Goal: Task Accomplishment & Management: Use online tool/utility

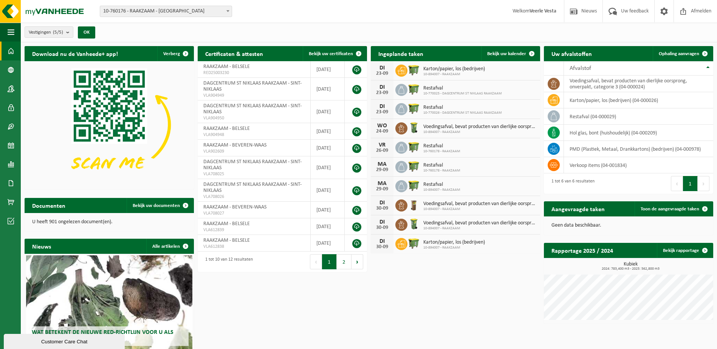
click at [181, 14] on span "10-760176 - RAAKZAAM - [GEOGRAPHIC_DATA]" at bounding box center [165, 11] width 131 height 11
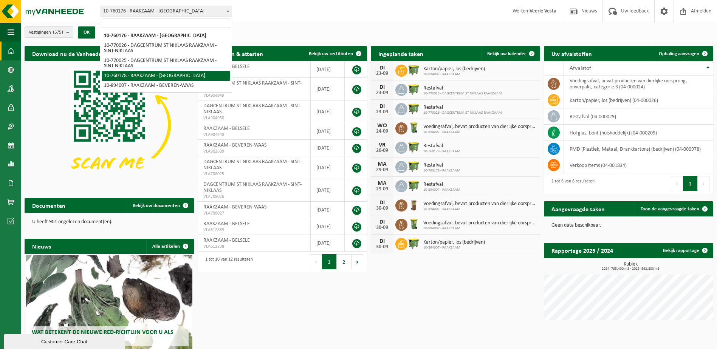
select select "11413"
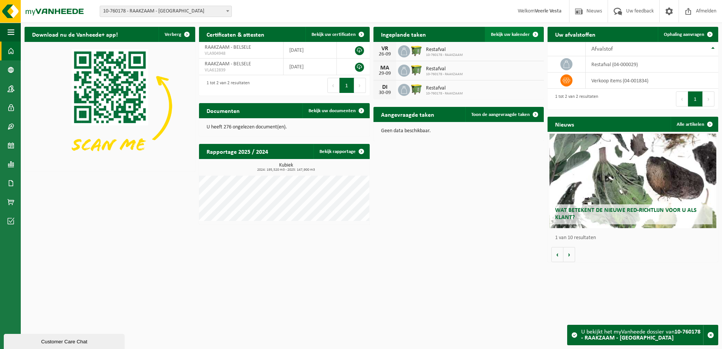
click at [509, 36] on span "Bekijk uw kalender" at bounding box center [510, 34] width 39 height 5
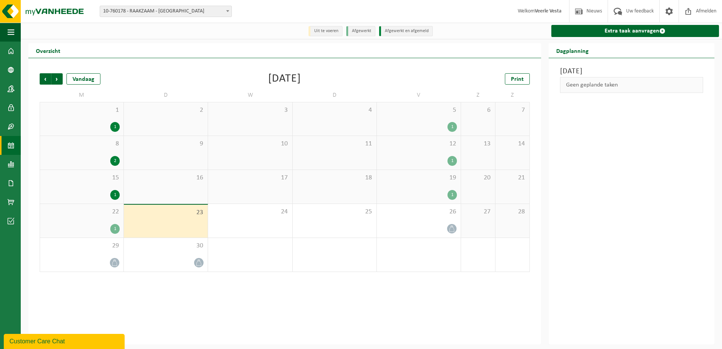
click at [115, 230] on div "1" at bounding box center [114, 229] width 9 height 10
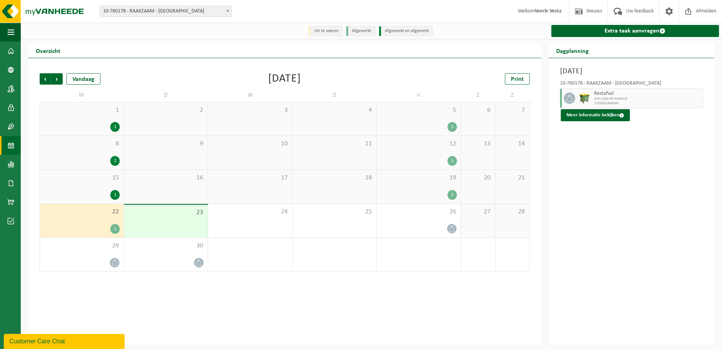
click at [427, 187] on div "19 1" at bounding box center [419, 187] width 84 height 34
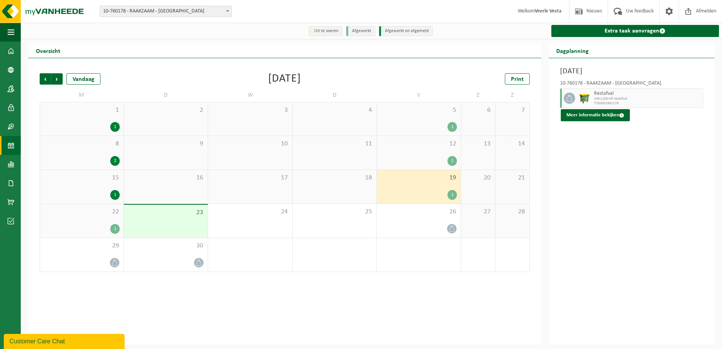
click at [424, 154] on div "12 1" at bounding box center [419, 153] width 84 height 34
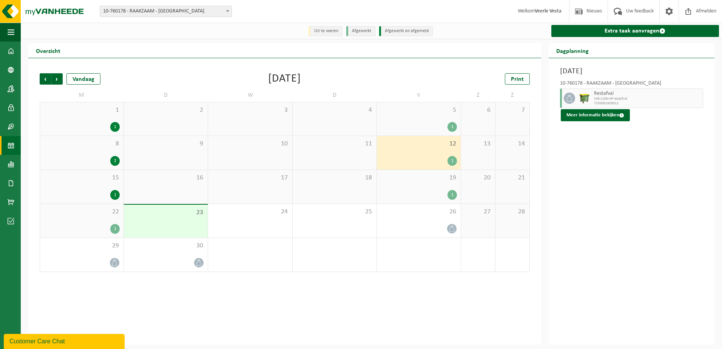
click at [81, 185] on div "15 1" at bounding box center [81, 187] width 83 height 34
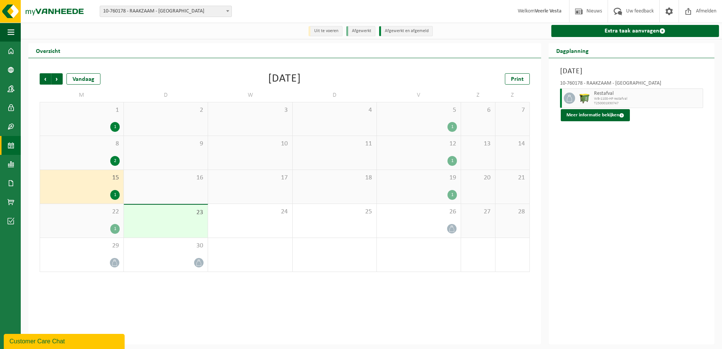
click at [76, 147] on span "8" at bounding box center [82, 144] width 76 height 8
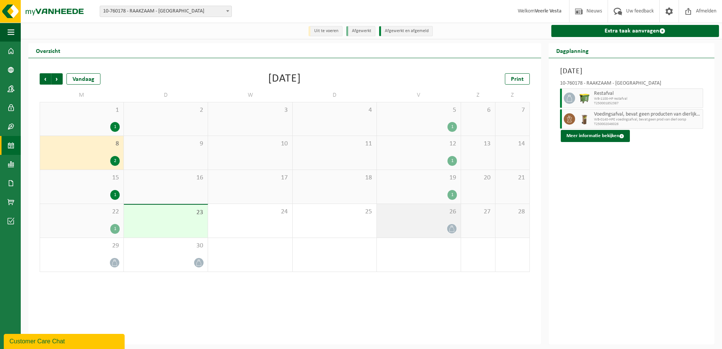
click at [416, 215] on span "26" at bounding box center [419, 212] width 76 height 8
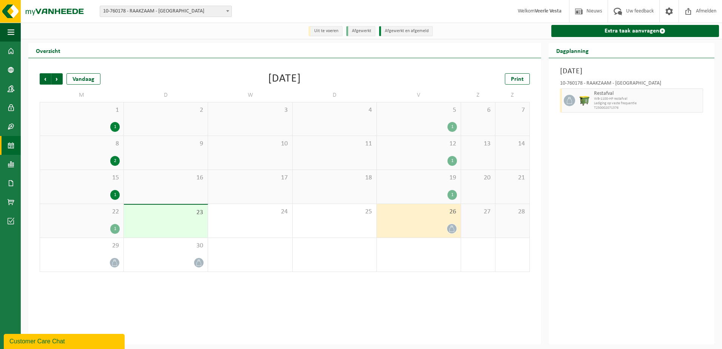
click at [411, 187] on div "19 1" at bounding box center [419, 187] width 84 height 34
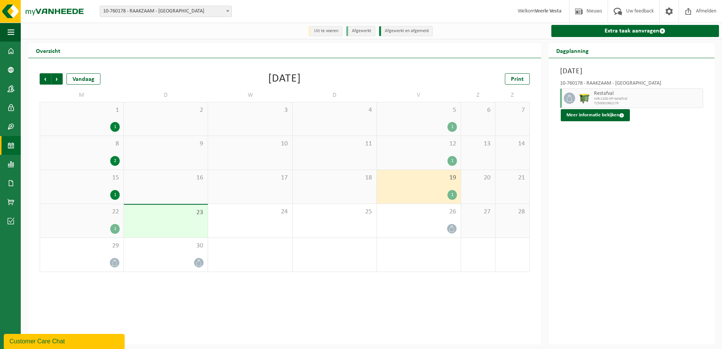
click at [184, 227] on div "23" at bounding box center [166, 221] width 84 height 33
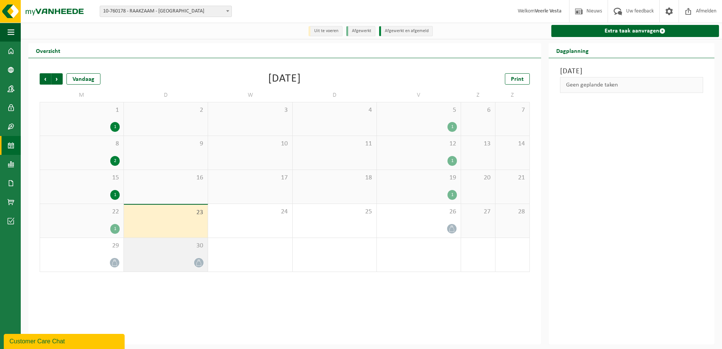
click at [178, 262] on div at bounding box center [166, 263] width 76 height 10
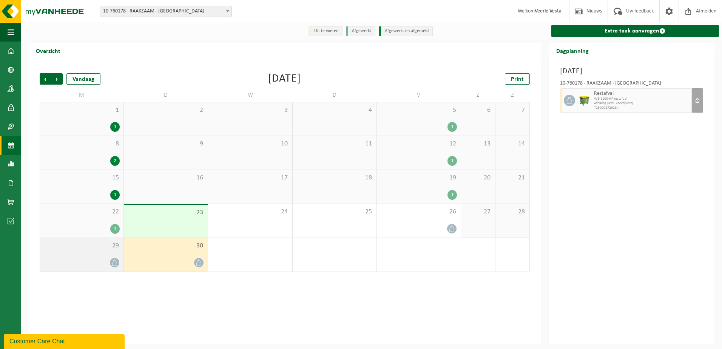
click at [88, 253] on div "29" at bounding box center [81, 255] width 83 height 34
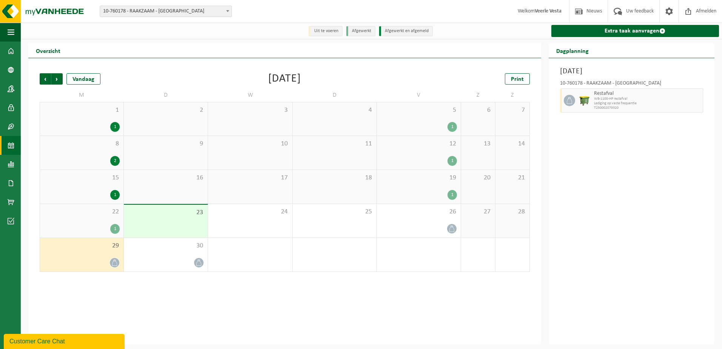
click at [86, 222] on div "22 1" at bounding box center [81, 221] width 83 height 34
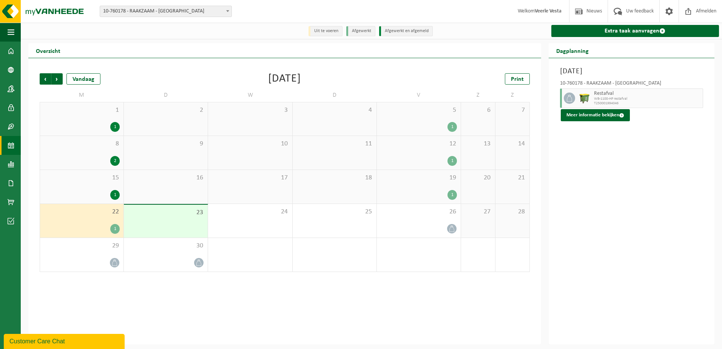
click at [146, 184] on div "16" at bounding box center [166, 187] width 84 height 34
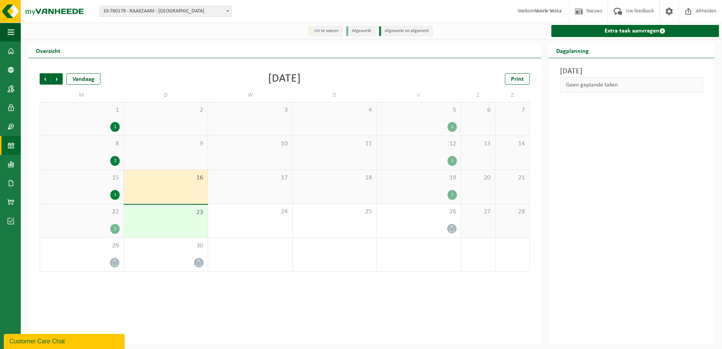
click at [415, 195] on div "1" at bounding box center [419, 195] width 76 height 10
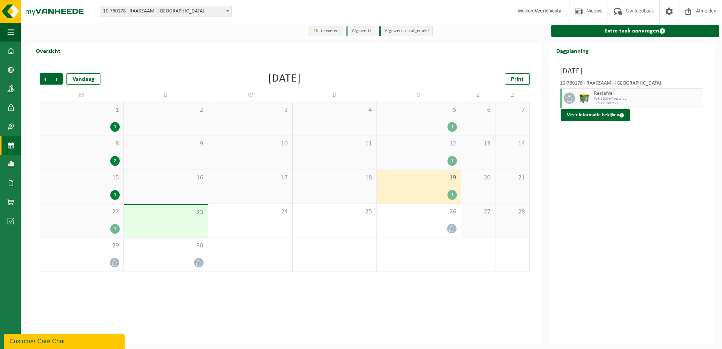
click at [152, 221] on div "23" at bounding box center [166, 221] width 84 height 33
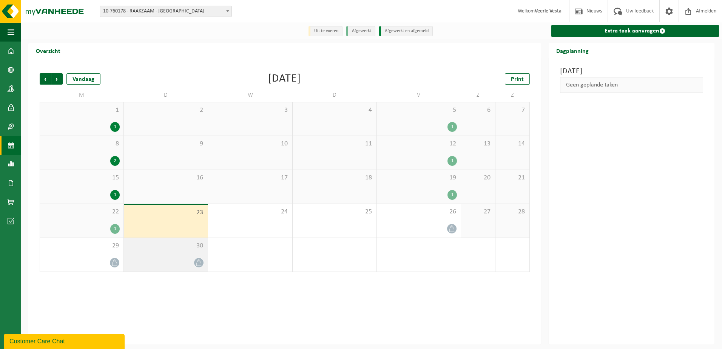
click at [157, 250] on span "30" at bounding box center [166, 246] width 76 height 8
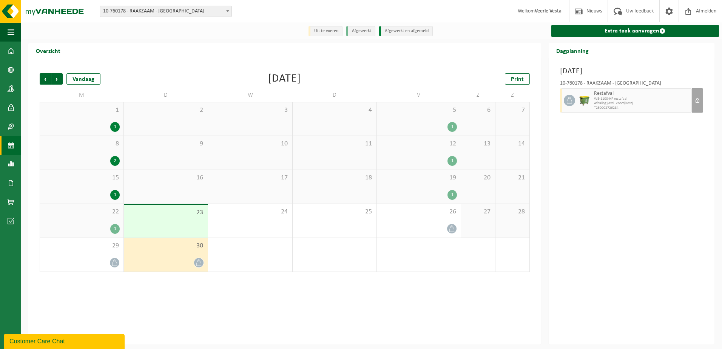
click at [163, 224] on div "23" at bounding box center [166, 221] width 84 height 33
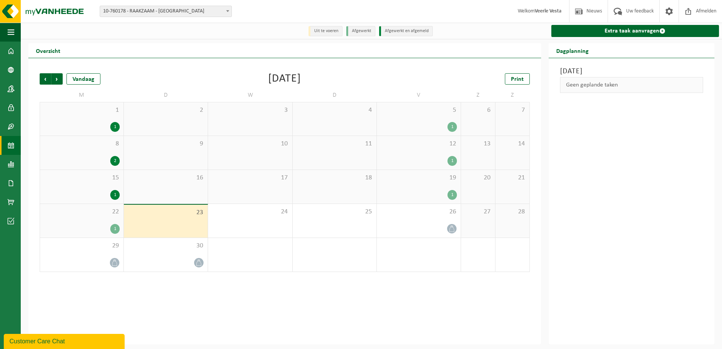
click at [94, 182] on span "15" at bounding box center [82, 178] width 76 height 8
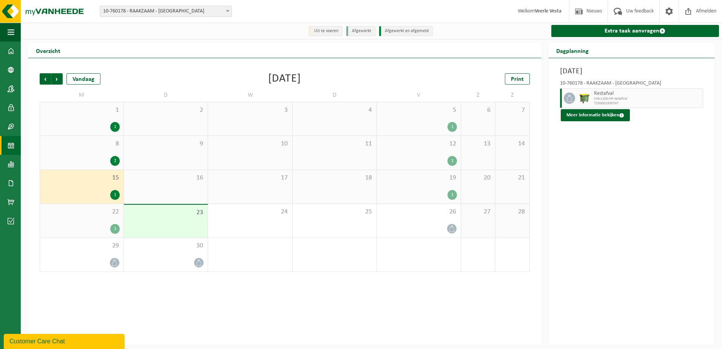
click at [90, 216] on span "22" at bounding box center [82, 212] width 76 height 8
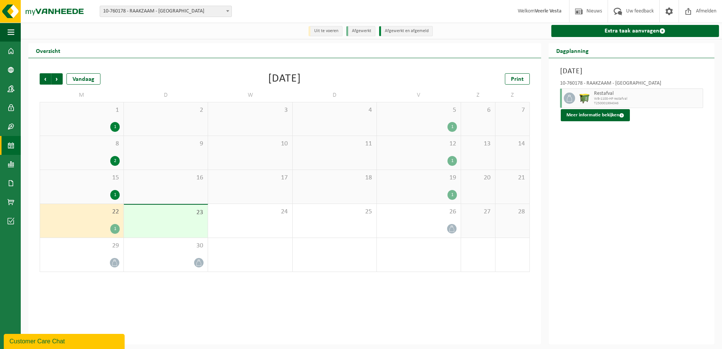
click at [416, 139] on div "12 1" at bounding box center [419, 153] width 84 height 34
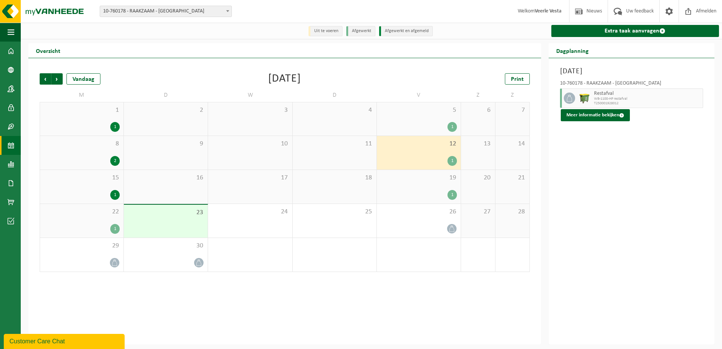
click at [415, 120] on div "5 1" at bounding box center [419, 118] width 84 height 33
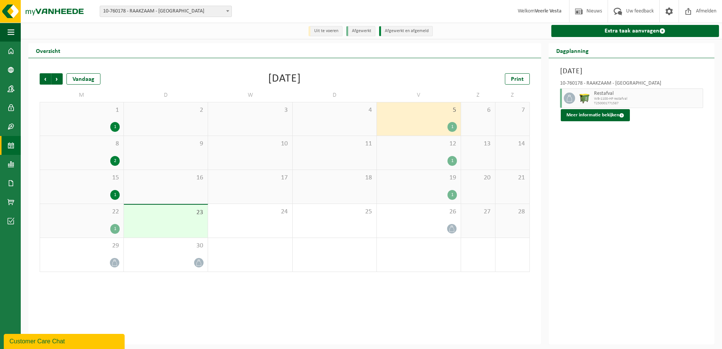
click at [98, 214] on span "22" at bounding box center [82, 212] width 76 height 8
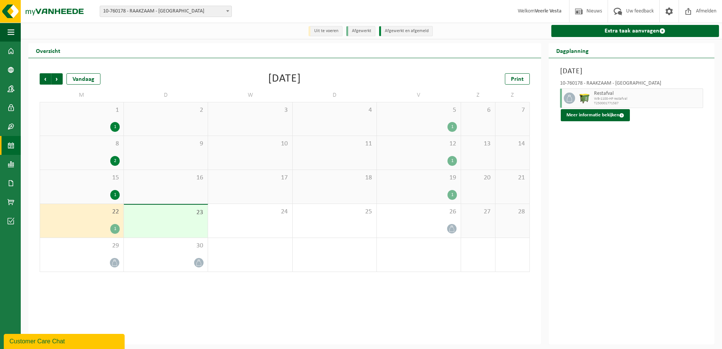
click at [95, 191] on div "1" at bounding box center [82, 195] width 76 height 10
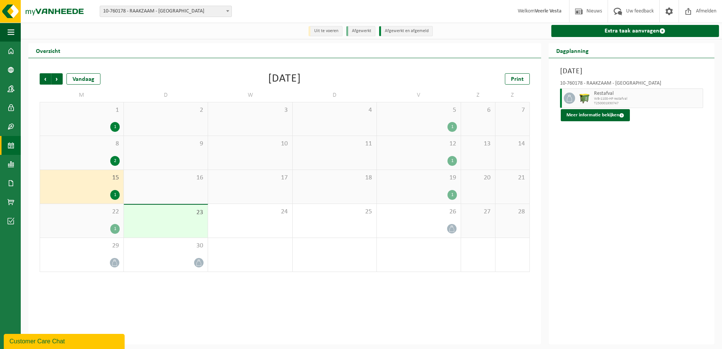
click at [90, 156] on div "8 2" at bounding box center [81, 153] width 83 height 34
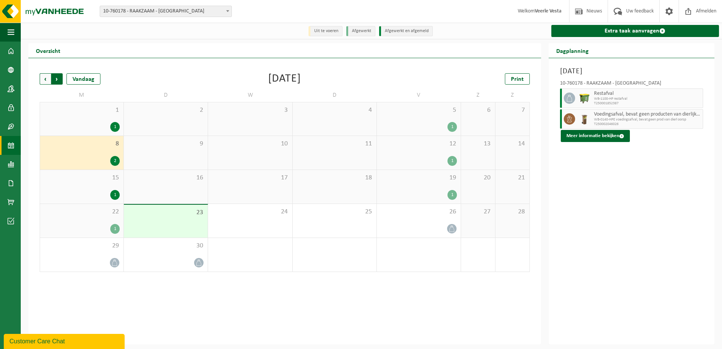
click at [42, 78] on span "Vorige" at bounding box center [45, 78] width 11 height 11
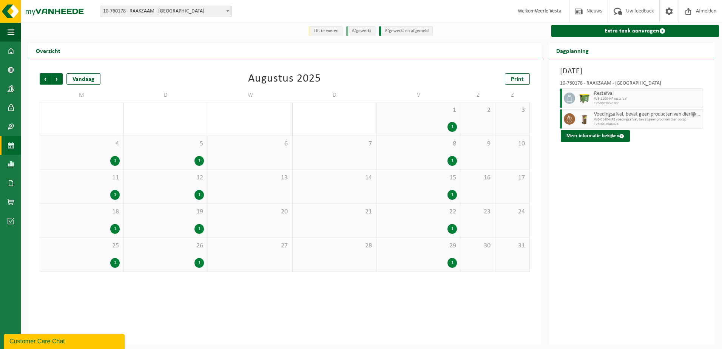
click at [186, 151] on div "5 1" at bounding box center [166, 153] width 84 height 34
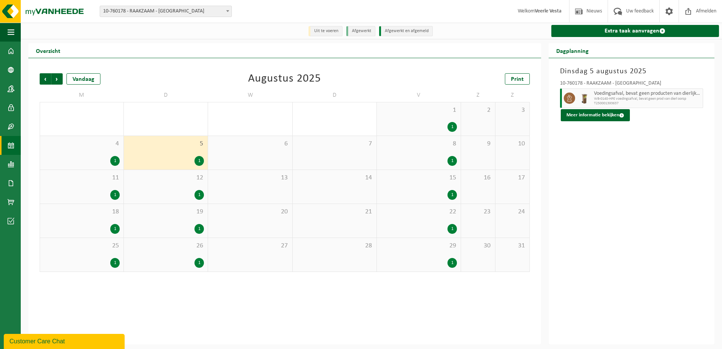
click at [180, 181] on span "12" at bounding box center [166, 178] width 76 height 8
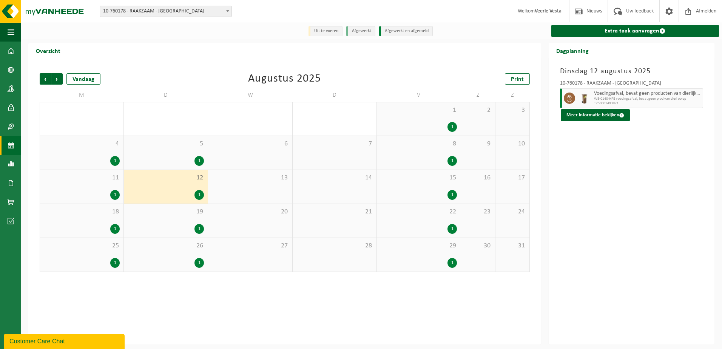
click at [182, 221] on div "19 1" at bounding box center [166, 221] width 84 height 34
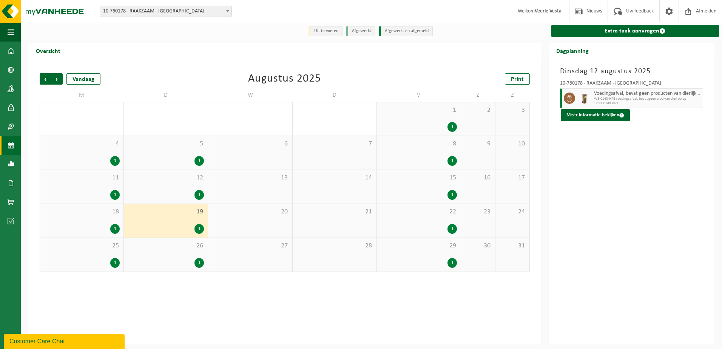
click at [185, 253] on div "26 1" at bounding box center [166, 255] width 84 height 34
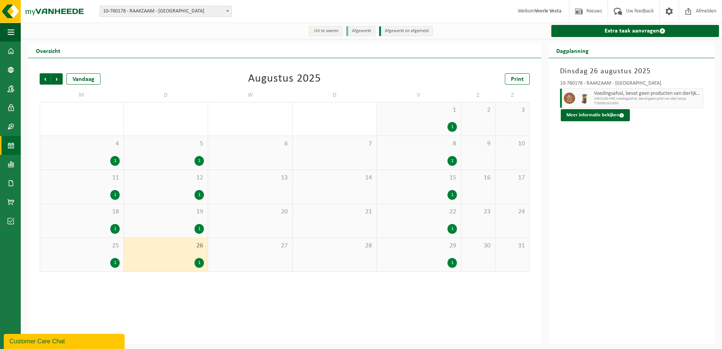
click at [82, 255] on div "25 1" at bounding box center [81, 255] width 83 height 34
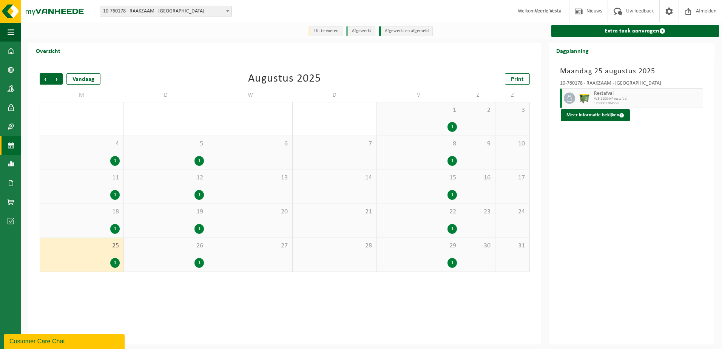
click at [79, 217] on div "18 1" at bounding box center [81, 221] width 83 height 34
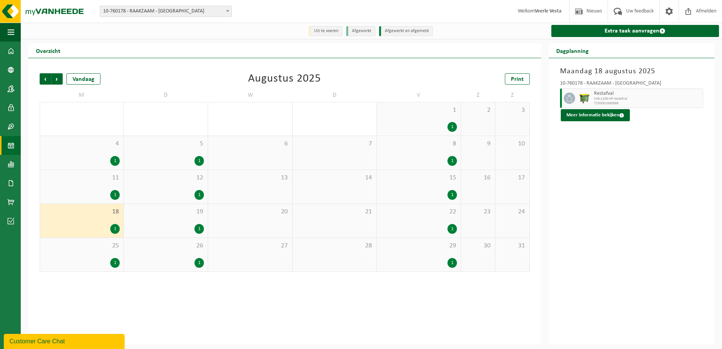
click at [80, 194] on div "1" at bounding box center [82, 195] width 76 height 10
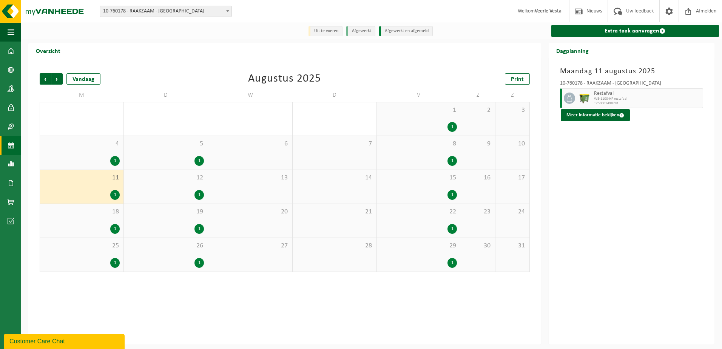
click at [80, 154] on div "4 1" at bounding box center [81, 153] width 83 height 34
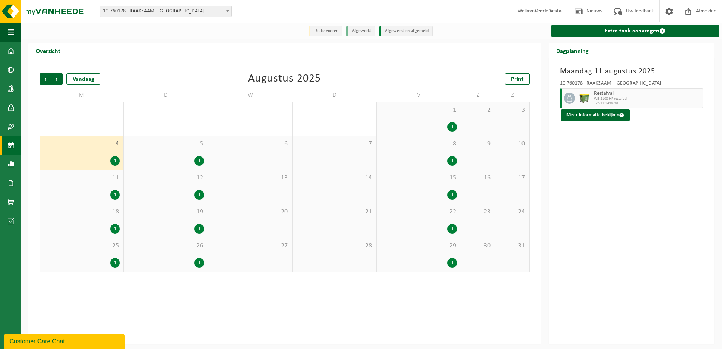
click at [157, 153] on div "5 1" at bounding box center [166, 153] width 84 height 34
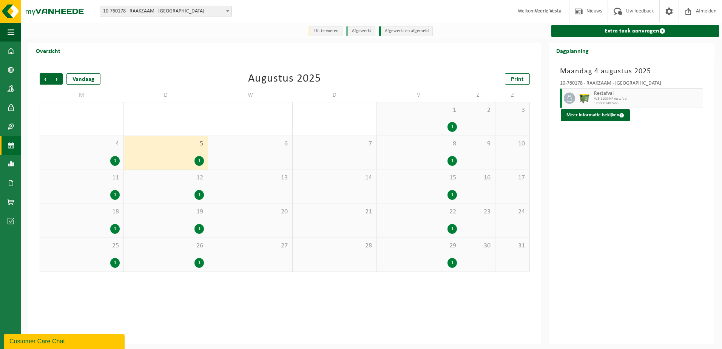
click at [175, 184] on div "12 1" at bounding box center [166, 187] width 84 height 34
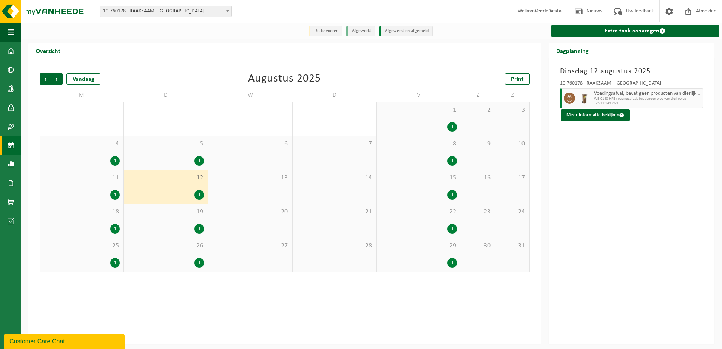
click at [414, 140] on span "8" at bounding box center [419, 144] width 76 height 8
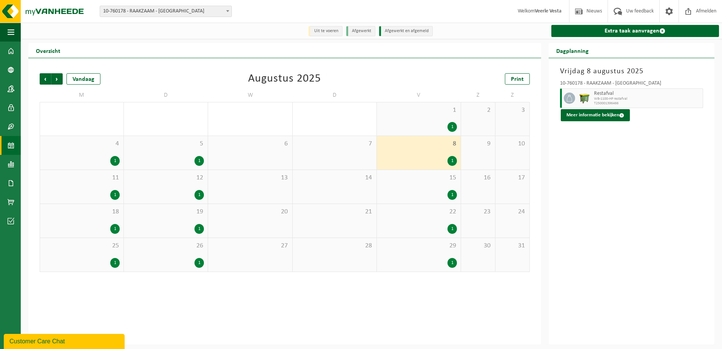
click at [418, 124] on div "1" at bounding box center [419, 127] width 76 height 10
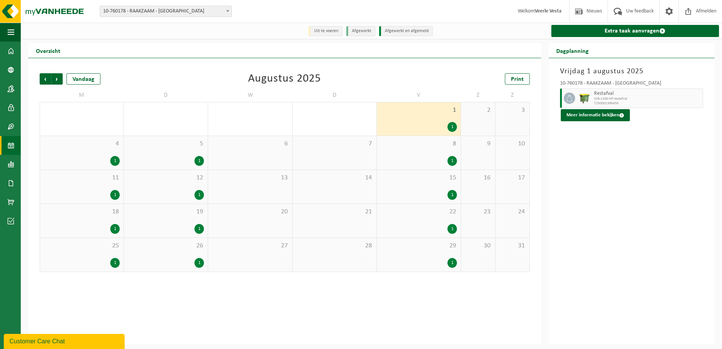
click at [423, 172] on div "15 1" at bounding box center [419, 187] width 84 height 34
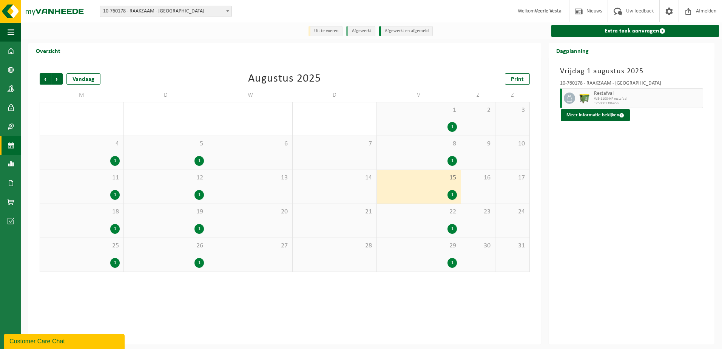
click at [418, 218] on div "22 1" at bounding box center [419, 221] width 84 height 34
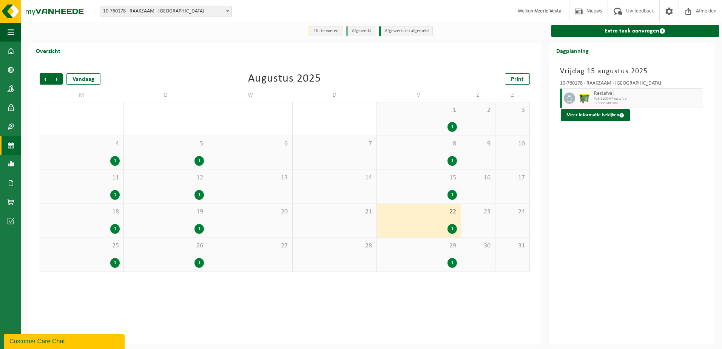
click at [419, 257] on div "29 1" at bounding box center [419, 255] width 84 height 34
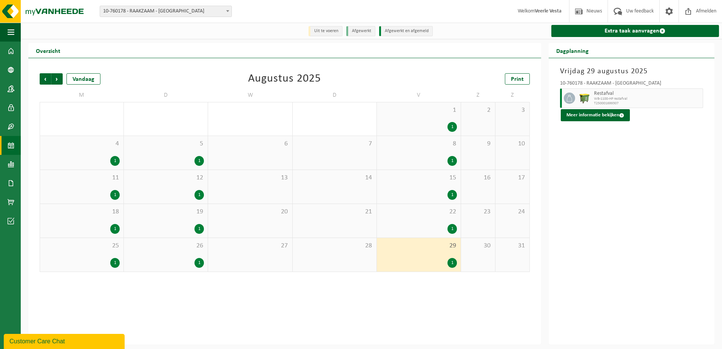
click at [174, 253] on div "26 1" at bounding box center [166, 255] width 84 height 34
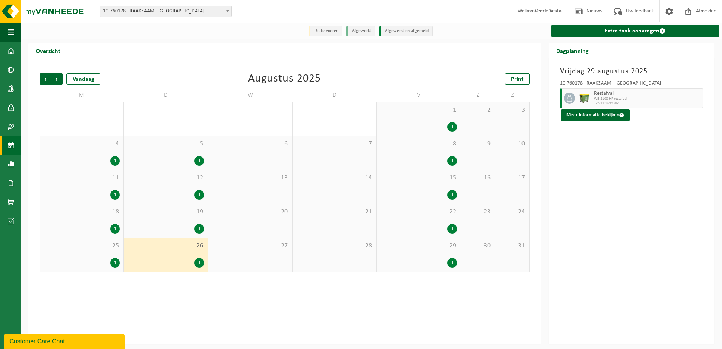
click at [162, 219] on div "19 1" at bounding box center [166, 221] width 84 height 34
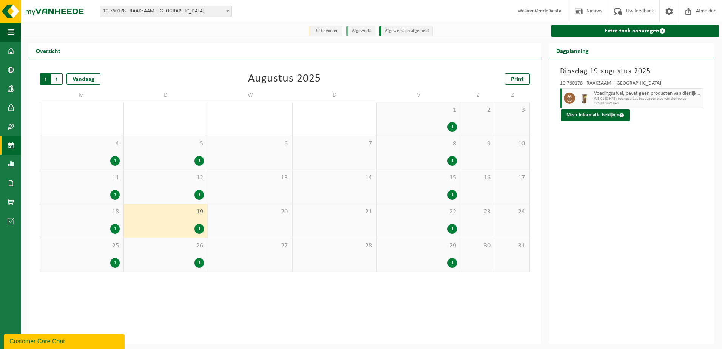
click at [60, 79] on span "Volgende" at bounding box center [56, 78] width 11 height 11
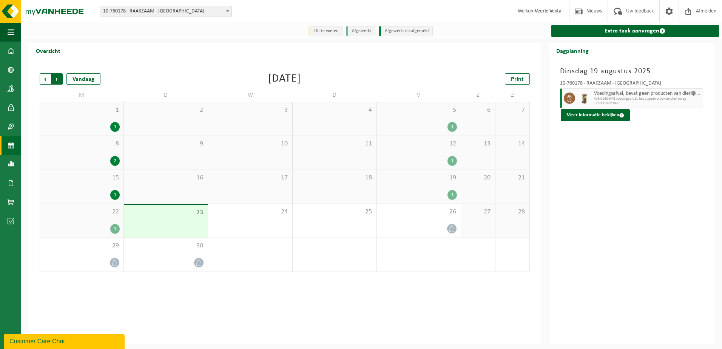
click at [43, 82] on span "Vorige" at bounding box center [45, 78] width 11 height 11
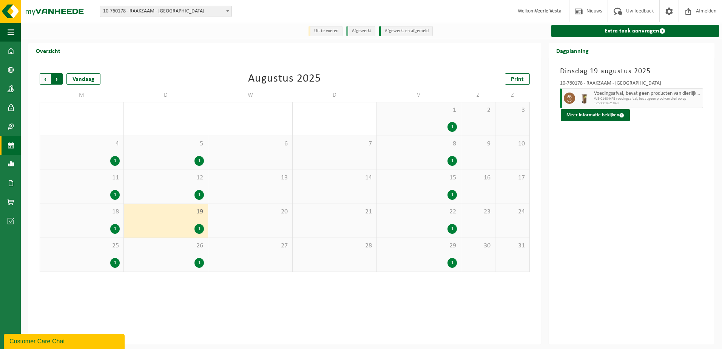
click at [44, 82] on span "Vorige" at bounding box center [45, 78] width 11 height 11
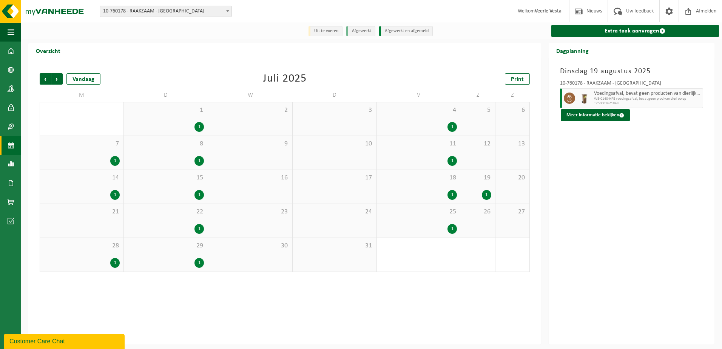
click at [422, 183] on div "18 1" at bounding box center [419, 187] width 84 height 34
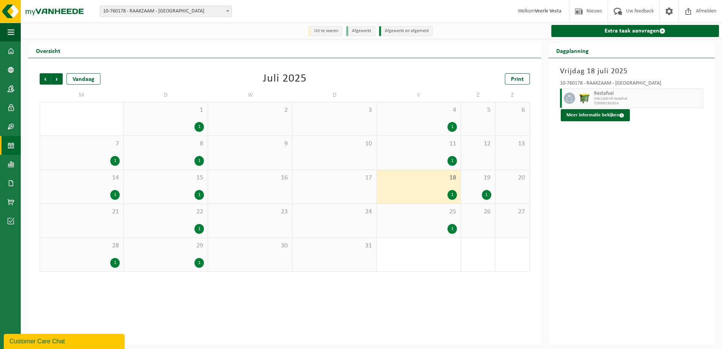
click at [453, 160] on div "1" at bounding box center [452, 161] width 9 height 10
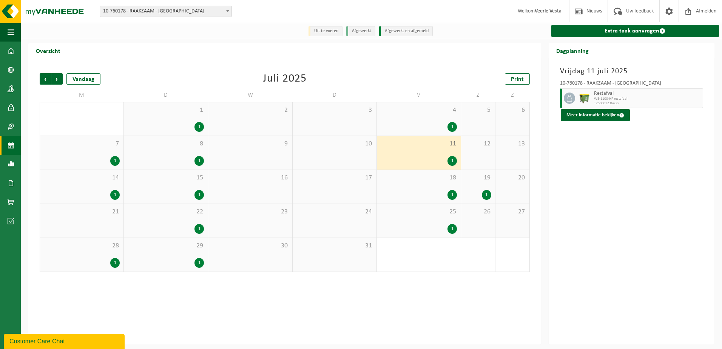
click at [454, 125] on div "1" at bounding box center [452, 127] width 9 height 10
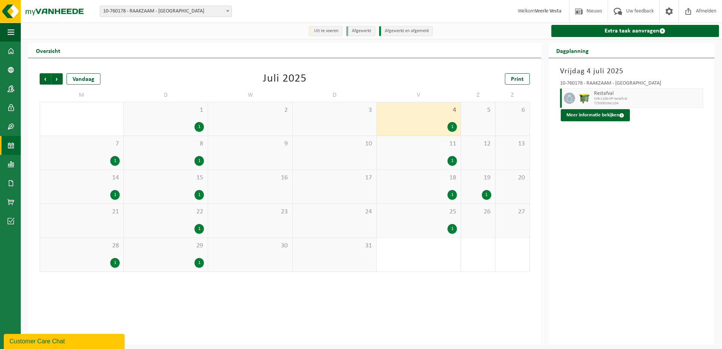
click at [201, 127] on div "1" at bounding box center [199, 127] width 9 height 10
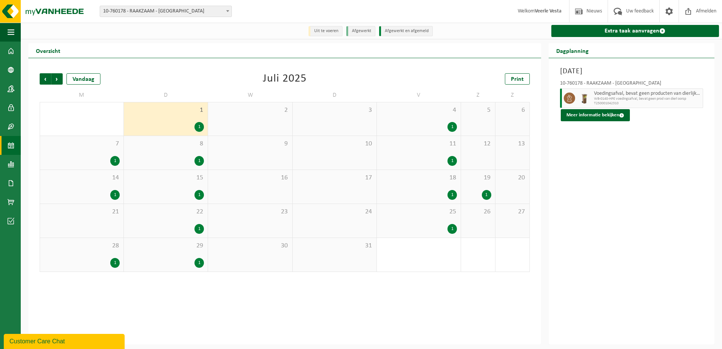
click at [201, 161] on div "1" at bounding box center [199, 161] width 9 height 10
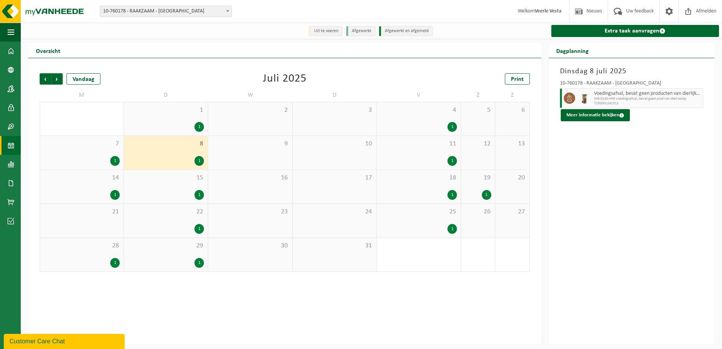
click at [178, 201] on div "15 1" at bounding box center [166, 187] width 84 height 34
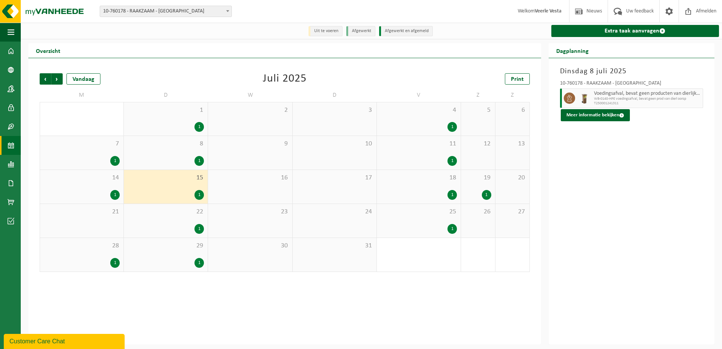
click at [183, 224] on div "22 1" at bounding box center [166, 221] width 84 height 34
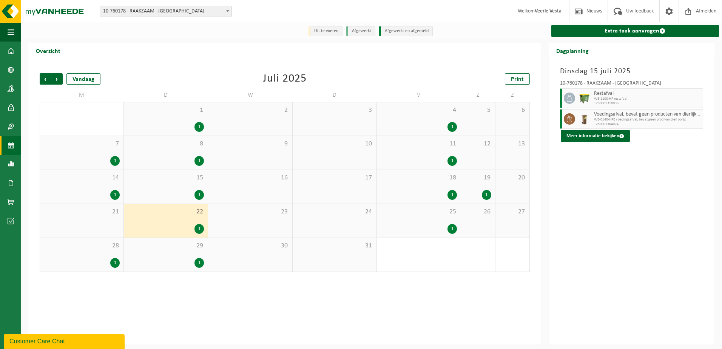
click at [185, 255] on div "29 1" at bounding box center [166, 255] width 84 height 34
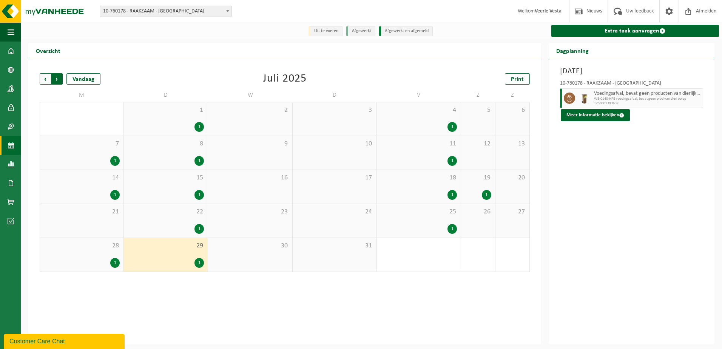
click at [46, 80] on span "Vorige" at bounding box center [45, 78] width 11 height 11
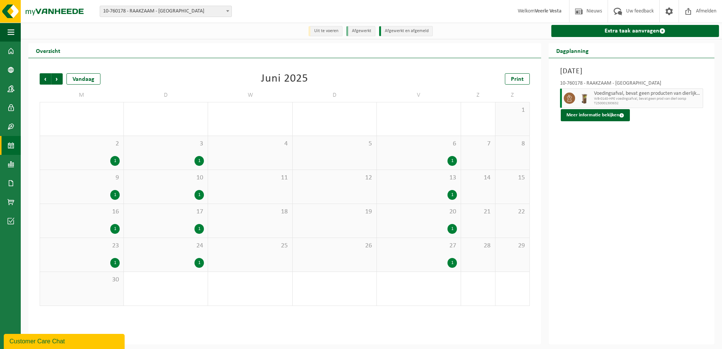
click at [177, 158] on div "1" at bounding box center [166, 161] width 76 height 10
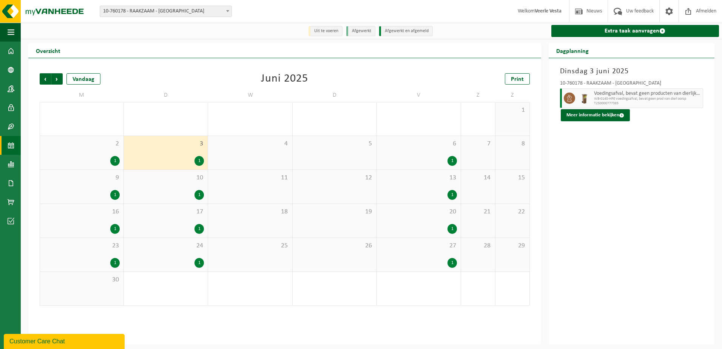
click at [92, 153] on div "2 1" at bounding box center [81, 153] width 83 height 34
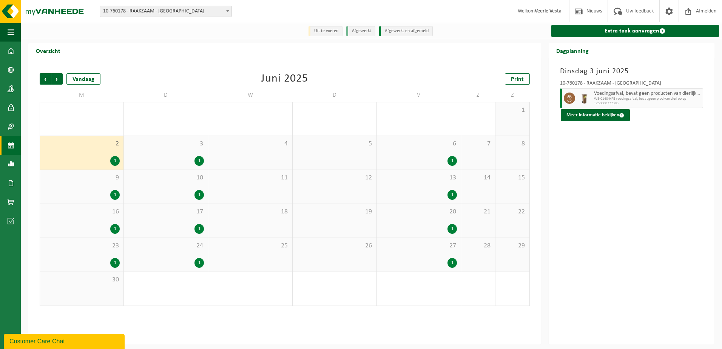
click at [100, 182] on span "9" at bounding box center [82, 178] width 76 height 8
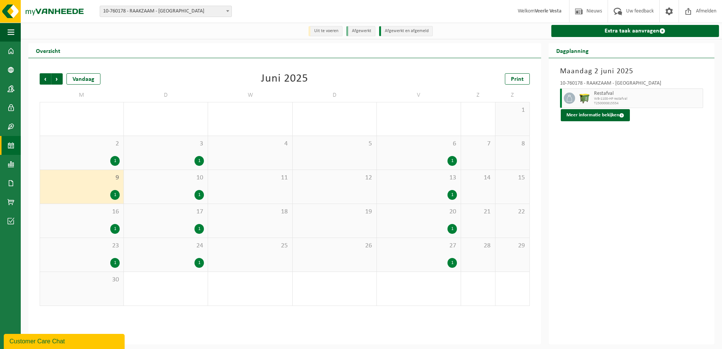
click at [156, 191] on div "1" at bounding box center [166, 195] width 76 height 10
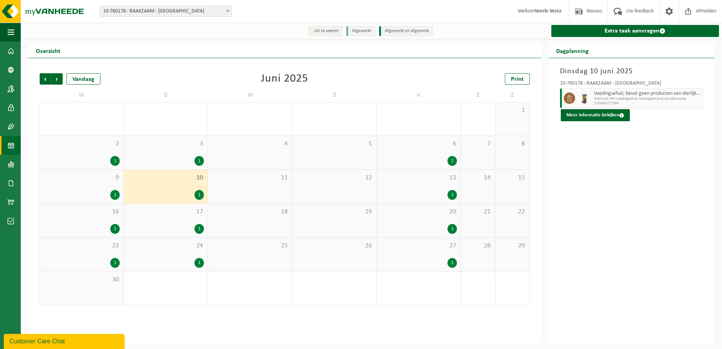
click at [165, 249] on span "24" at bounding box center [166, 246] width 76 height 8
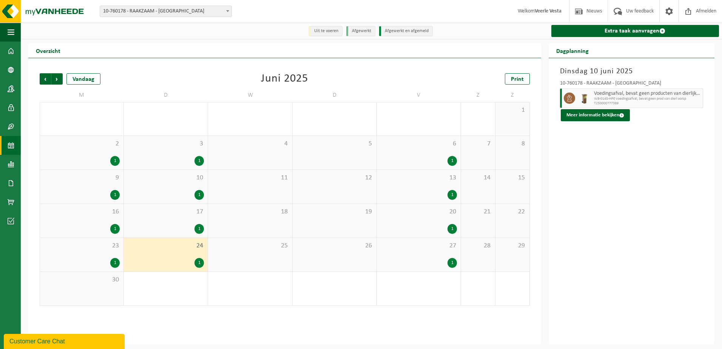
click at [160, 221] on div "17 1" at bounding box center [166, 221] width 84 height 34
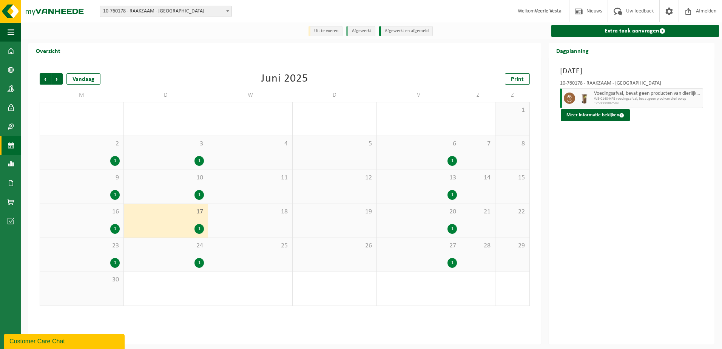
click at [95, 255] on div "23 1" at bounding box center [81, 255] width 83 height 34
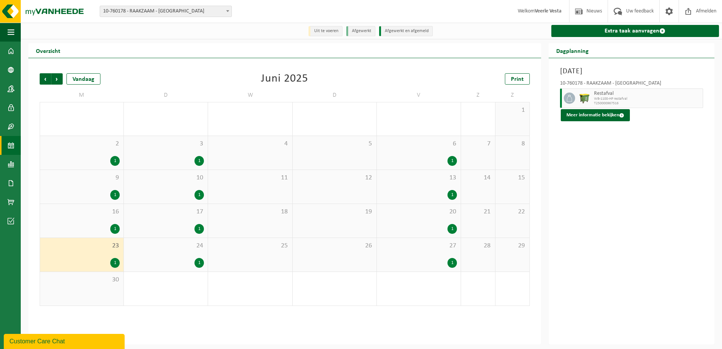
click at [159, 250] on span "24" at bounding box center [166, 246] width 76 height 8
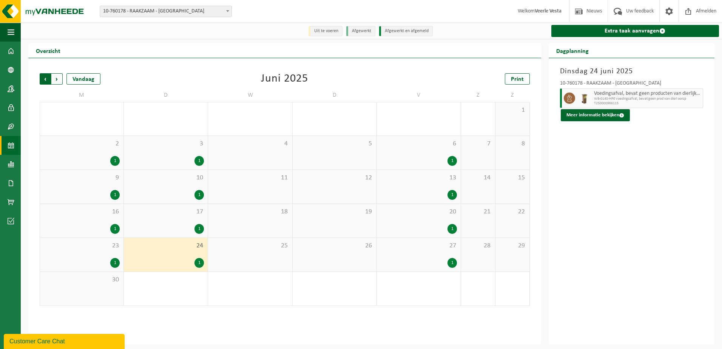
click at [60, 80] on span "Volgende" at bounding box center [56, 78] width 11 height 11
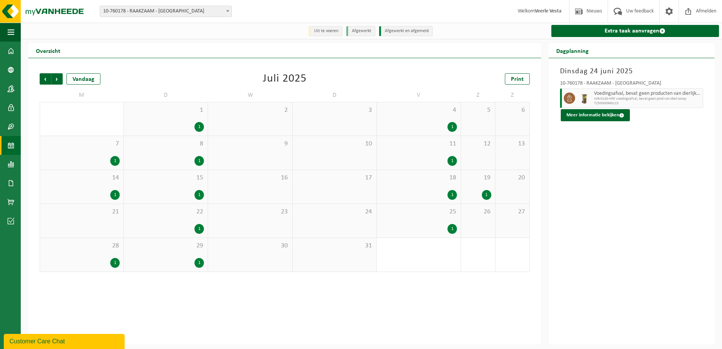
click at [179, 264] on div "1" at bounding box center [166, 263] width 76 height 10
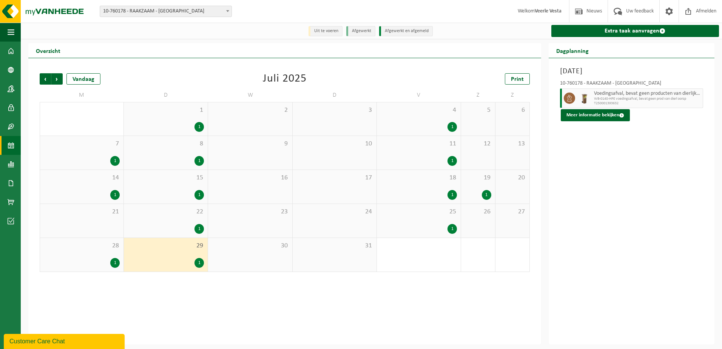
click at [109, 253] on div "28 1" at bounding box center [81, 255] width 83 height 34
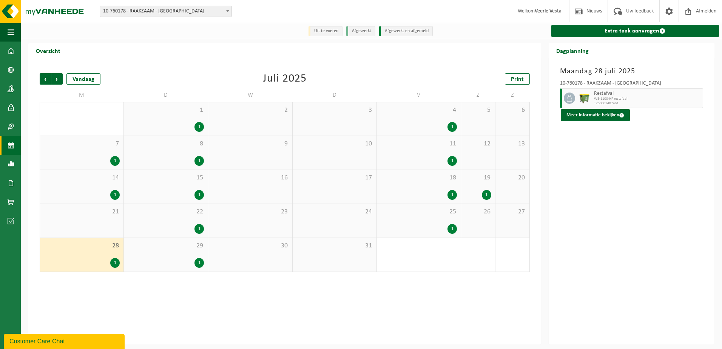
click at [179, 256] on div "29 1" at bounding box center [166, 255] width 84 height 34
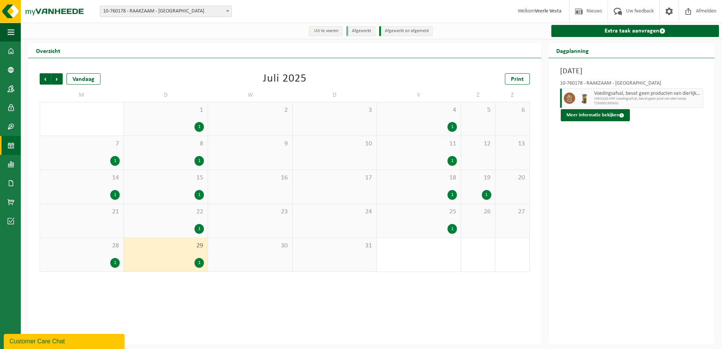
click at [489, 194] on div "1" at bounding box center [486, 195] width 9 height 10
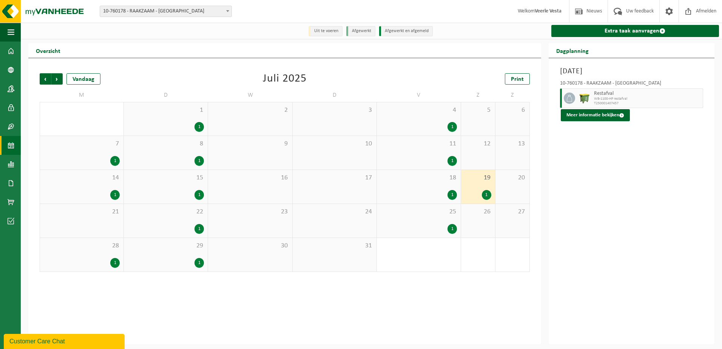
click at [450, 197] on div "1" at bounding box center [452, 195] width 9 height 10
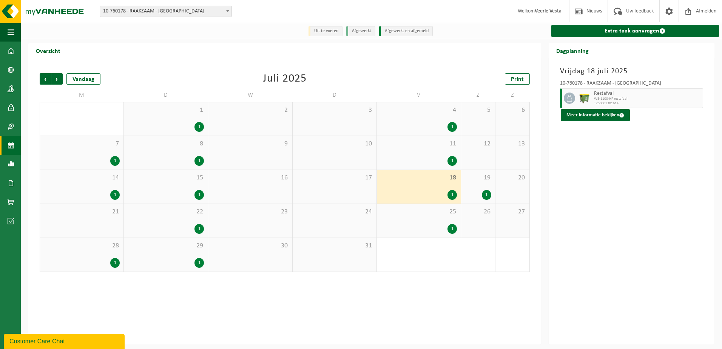
click at [438, 224] on div "25 1" at bounding box center [419, 221] width 84 height 34
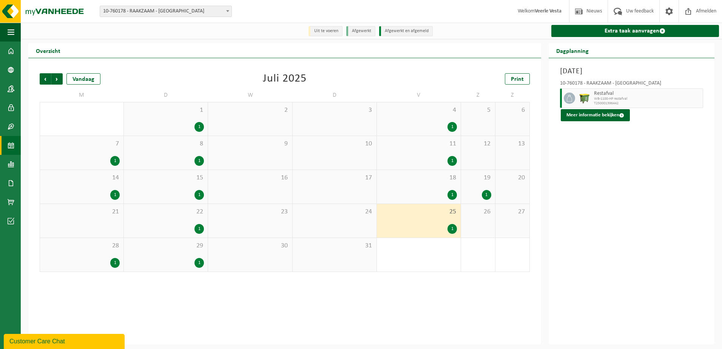
click at [160, 266] on div "1" at bounding box center [166, 263] width 76 height 10
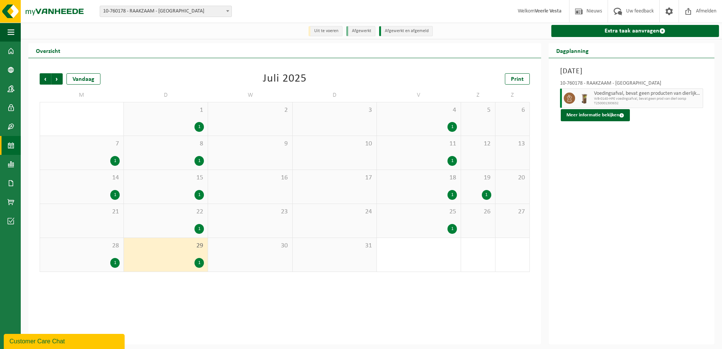
click at [176, 219] on div "22 1" at bounding box center [166, 221] width 84 height 34
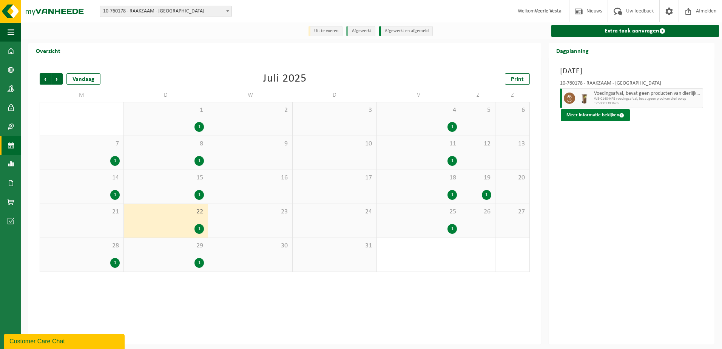
click at [589, 116] on button "Meer informatie bekijken" at bounding box center [595, 115] width 69 height 12
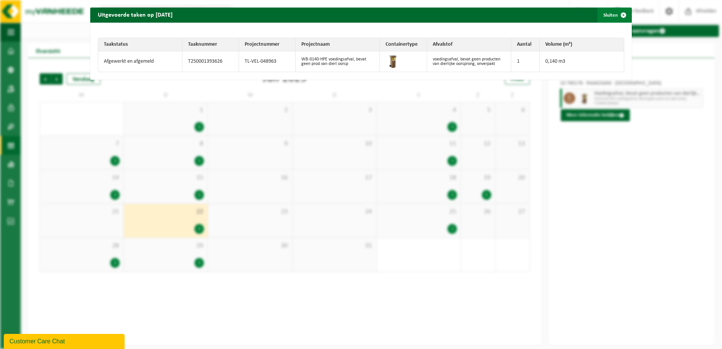
click at [606, 15] on button "Sluiten" at bounding box center [615, 15] width 34 height 15
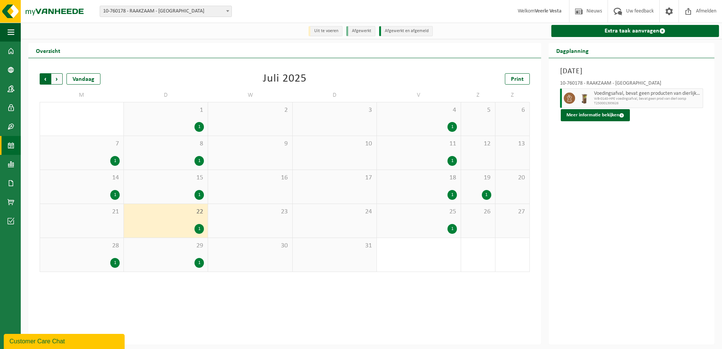
click at [54, 82] on span "Volgende" at bounding box center [56, 78] width 11 height 11
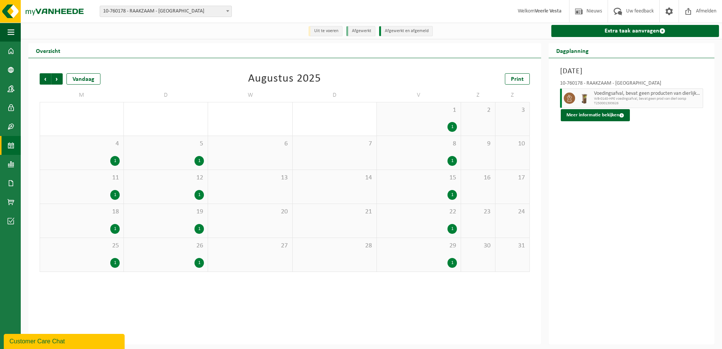
click at [199, 160] on div "1" at bounding box center [199, 161] width 9 height 10
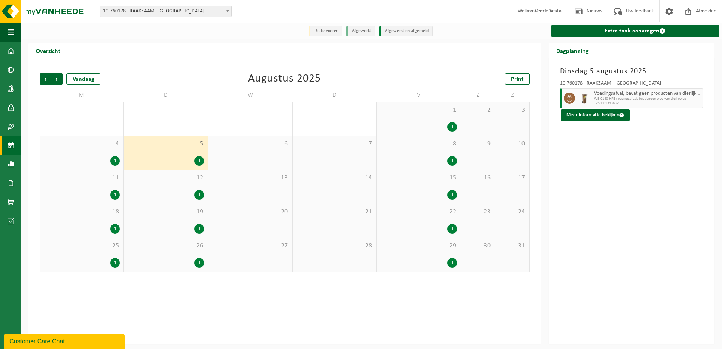
click at [200, 194] on div "1" at bounding box center [199, 195] width 9 height 10
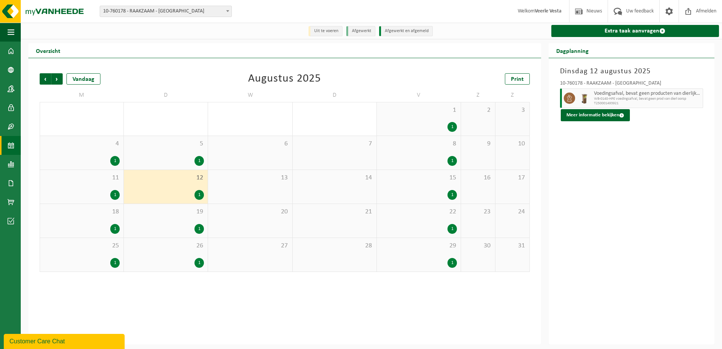
click at [203, 224] on div "19 1" at bounding box center [166, 221] width 84 height 34
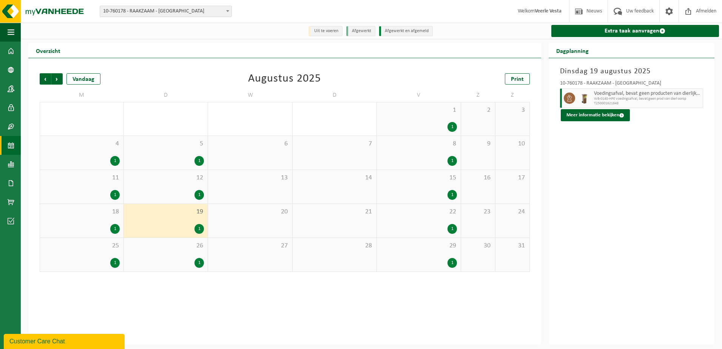
click at [197, 260] on div "1" at bounding box center [199, 263] width 9 height 10
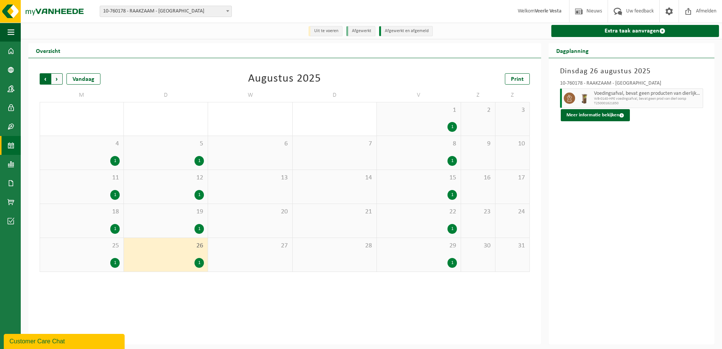
click at [59, 79] on span "Volgende" at bounding box center [56, 78] width 11 height 11
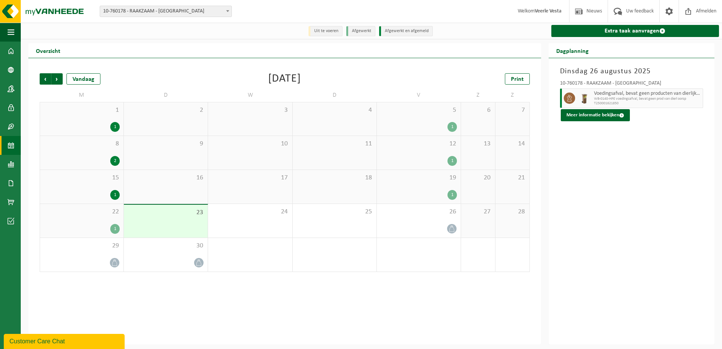
click at [118, 228] on div "1" at bounding box center [114, 229] width 9 height 10
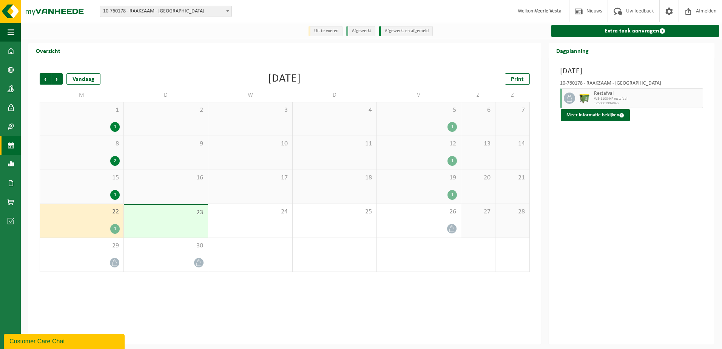
click at [111, 192] on div "1" at bounding box center [82, 195] width 76 height 10
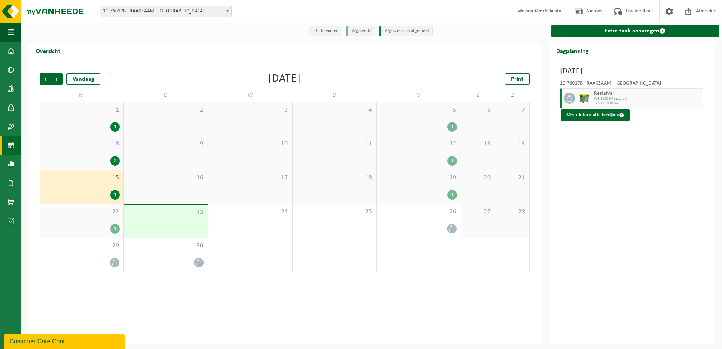
click at [173, 192] on div "16" at bounding box center [166, 187] width 84 height 34
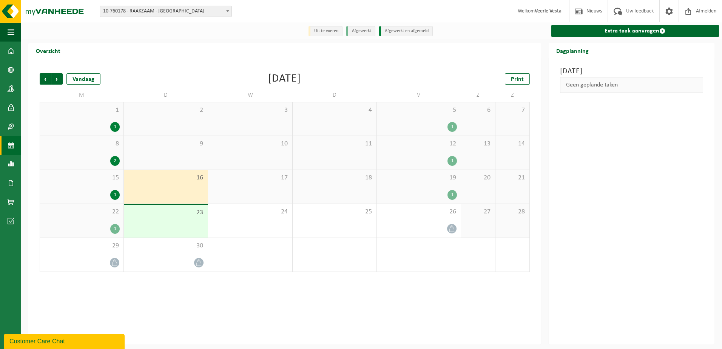
click at [182, 225] on div "23" at bounding box center [166, 221] width 84 height 33
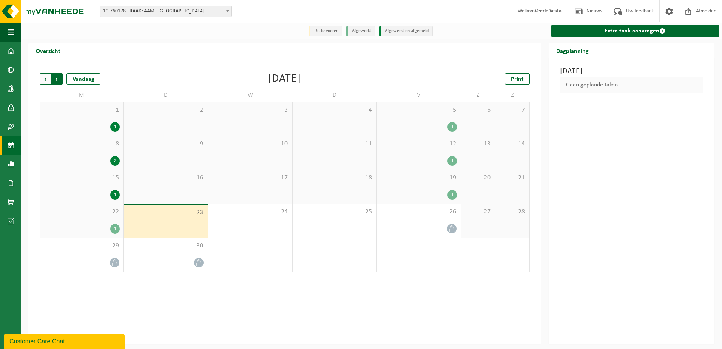
click at [45, 79] on span "Vorige" at bounding box center [45, 78] width 11 height 11
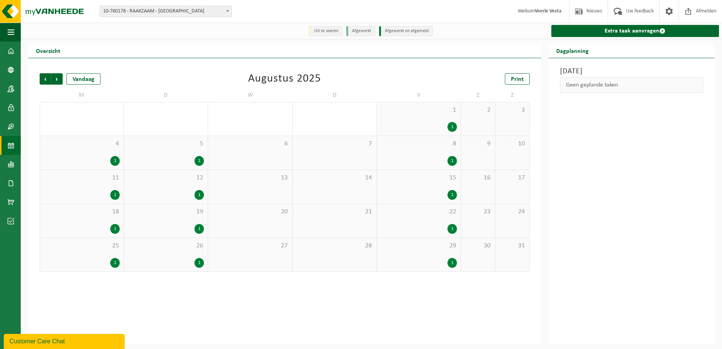
click at [198, 195] on div "1" at bounding box center [199, 195] width 9 height 10
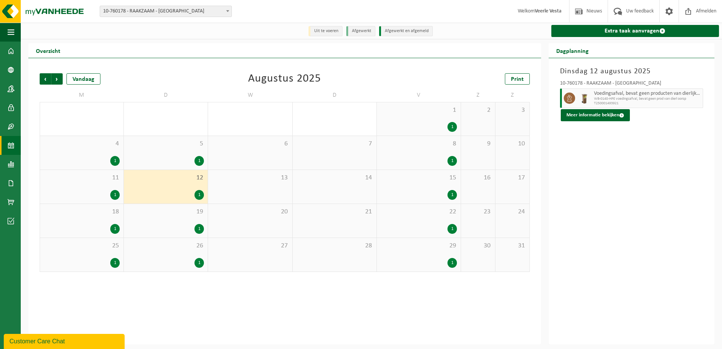
click at [193, 229] on div "1" at bounding box center [166, 229] width 76 height 10
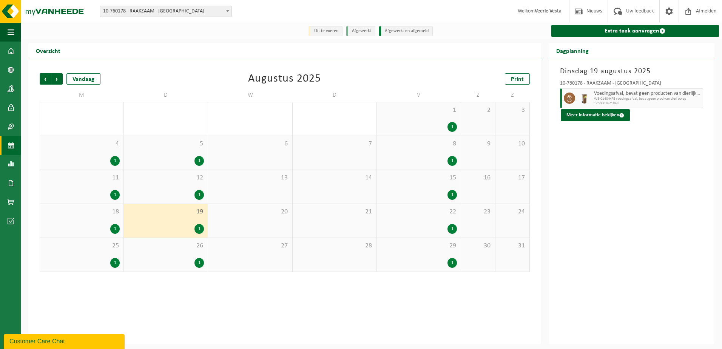
click at [204, 267] on div "1" at bounding box center [166, 263] width 76 height 10
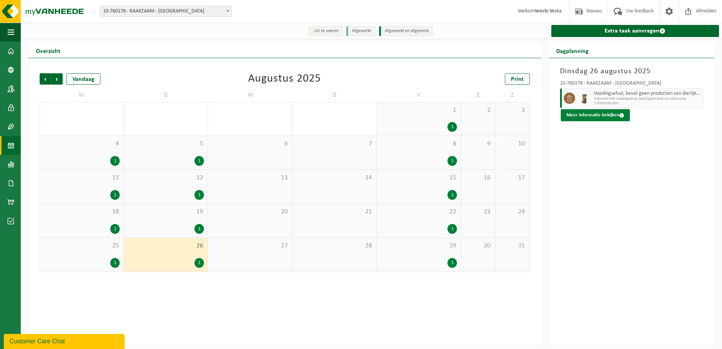
click at [604, 116] on button "Meer informatie bekijken" at bounding box center [595, 115] width 69 height 12
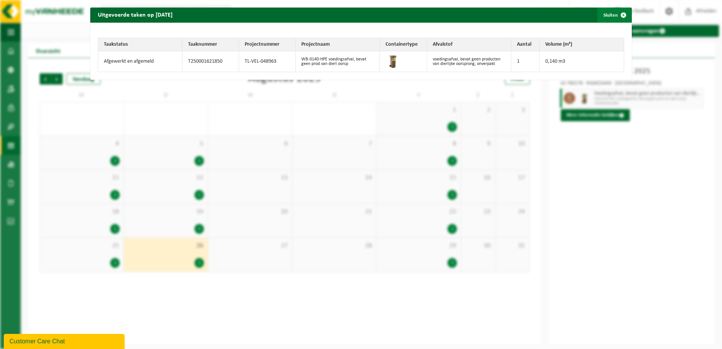
click at [619, 17] on span "button" at bounding box center [623, 15] width 15 height 15
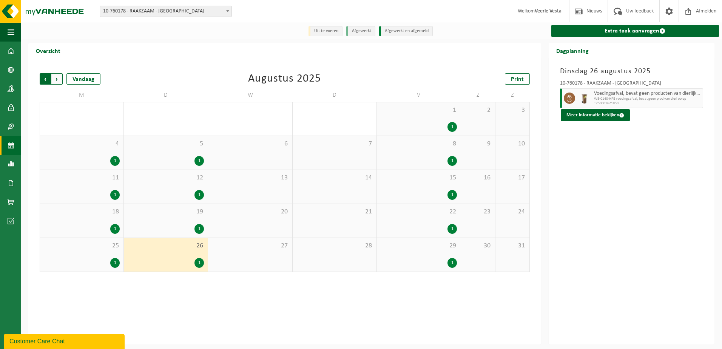
click at [58, 80] on span "Volgende" at bounding box center [56, 78] width 11 height 11
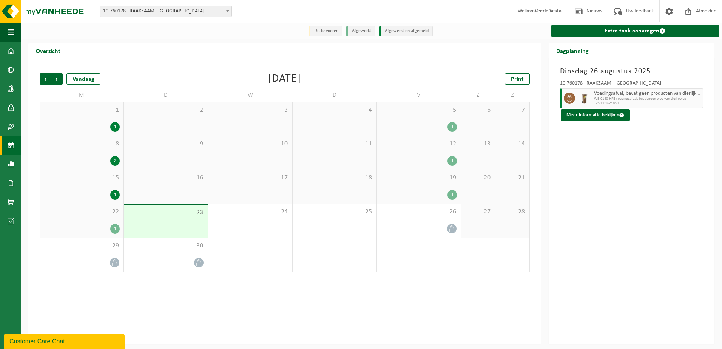
click at [182, 162] on div "9" at bounding box center [166, 153] width 84 height 34
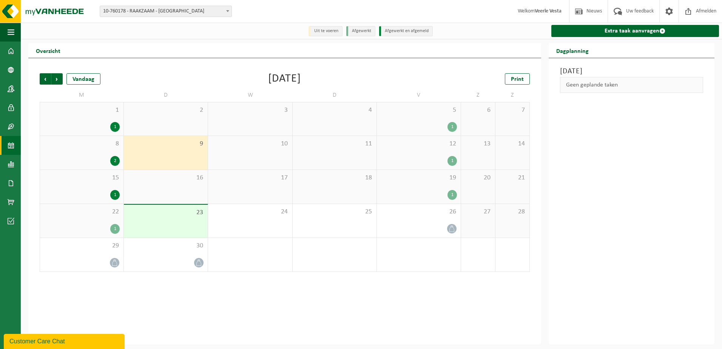
click at [192, 224] on div "23" at bounding box center [166, 221] width 84 height 33
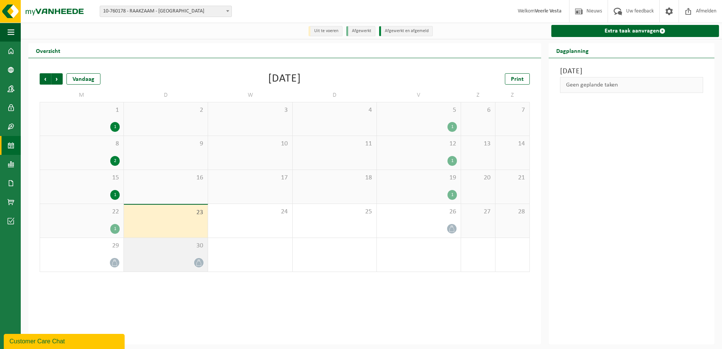
click at [193, 257] on div "30" at bounding box center [166, 255] width 84 height 34
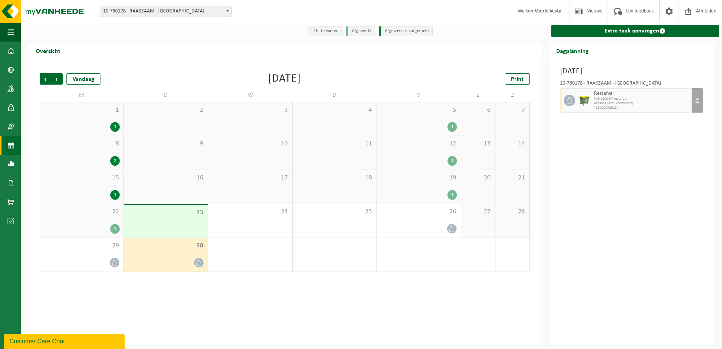
click at [155, 185] on div "16" at bounding box center [166, 187] width 84 height 34
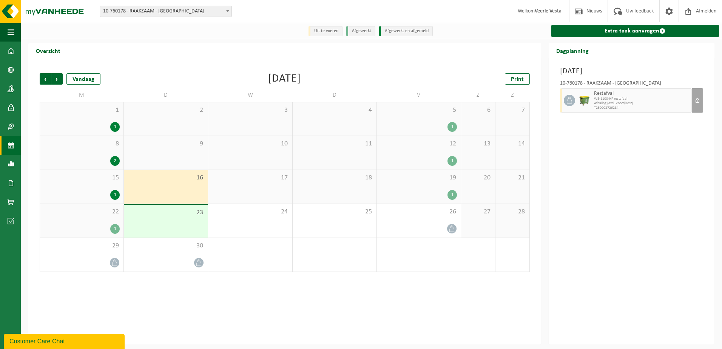
click at [171, 153] on div "9" at bounding box center [166, 153] width 84 height 34
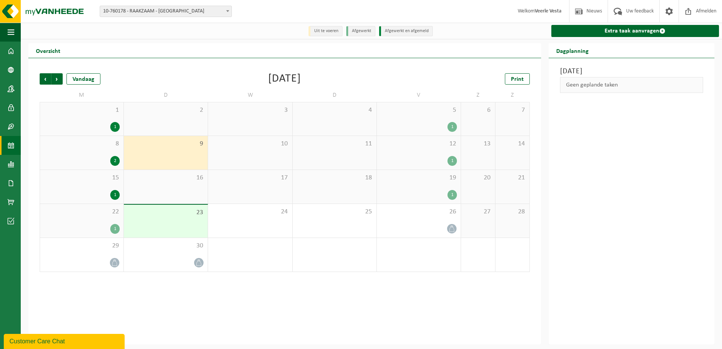
click at [172, 125] on div "2" at bounding box center [166, 118] width 84 height 33
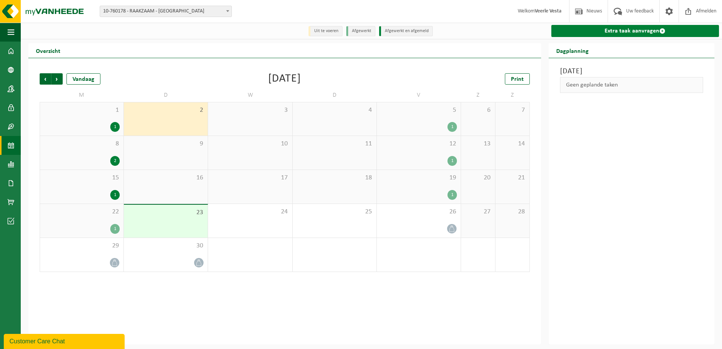
click at [635, 32] on link "Extra taak aanvragen" at bounding box center [635, 31] width 168 height 12
